Goal: Communication & Community: Answer question/provide support

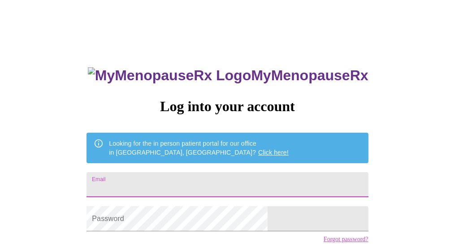
click at [221, 181] on input "Email" at bounding box center [226, 184] width 281 height 25
type input "[EMAIL_ADDRESS][DOMAIN_NAME]"
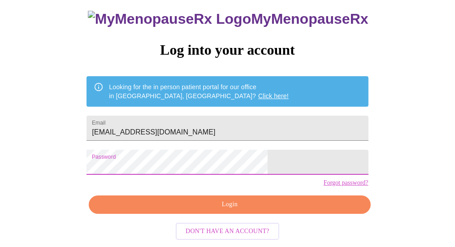
click at [220, 210] on span "Login" at bounding box center [229, 204] width 261 height 11
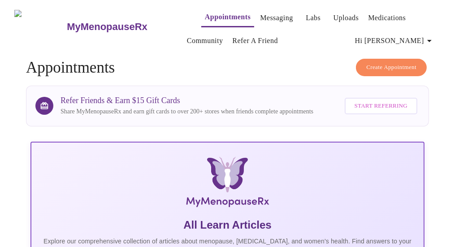
click at [426, 36] on span "Hi [PERSON_NAME]" at bounding box center [395, 40] width 80 height 13
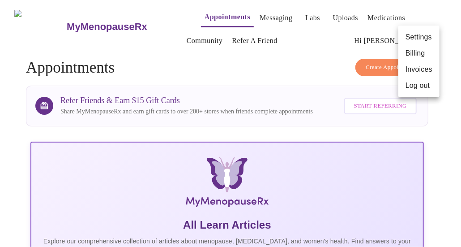
click at [420, 37] on li "Settings" at bounding box center [419, 37] width 41 height 16
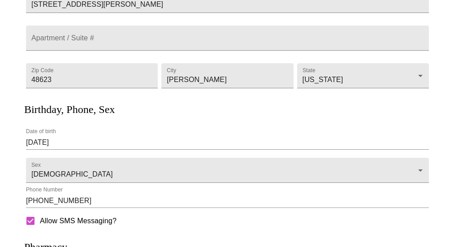
scroll to position [263, 0]
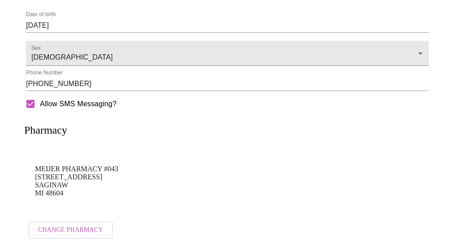
click at [380, 136] on div "Pharmacy MEIJER PHARMACY [STREET_ADDRESS] Change Pharmacy" at bounding box center [227, 179] width 406 height 132
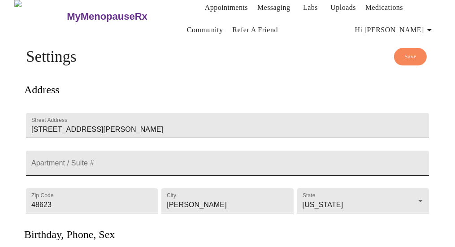
scroll to position [0, 0]
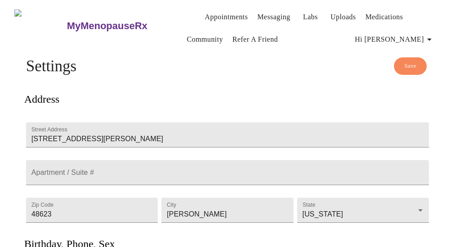
click at [259, 13] on link "Messaging" at bounding box center [273, 17] width 33 height 13
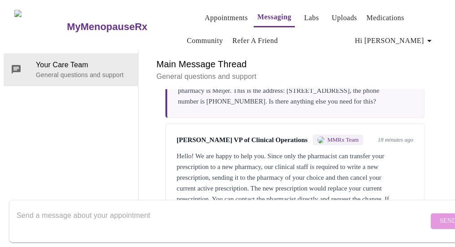
scroll to position [1984, 0]
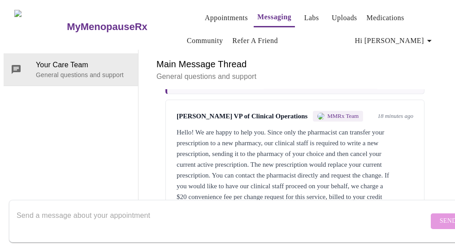
click at [80, 207] on textarea "Send a message about your appointment" at bounding box center [223, 221] width 412 height 29
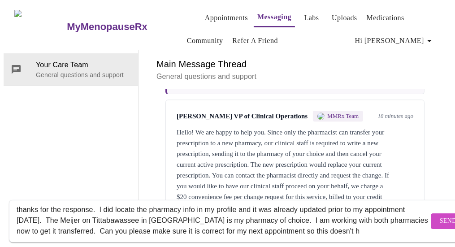
scroll to position [17, 0]
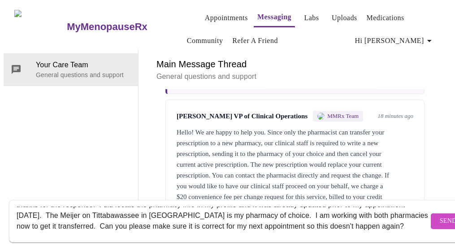
type textarea "thanks for the response. I did locate the pharmacy info in my profile and it wa…"
click at [439, 215] on span "Send" at bounding box center [447, 220] width 17 height 11
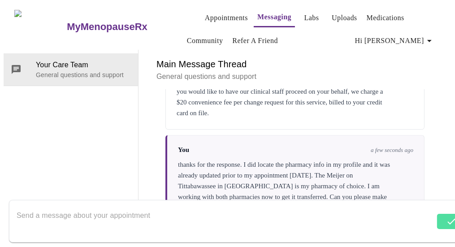
scroll to position [2081, 0]
